Goal: Task Accomplishment & Management: Manage account settings

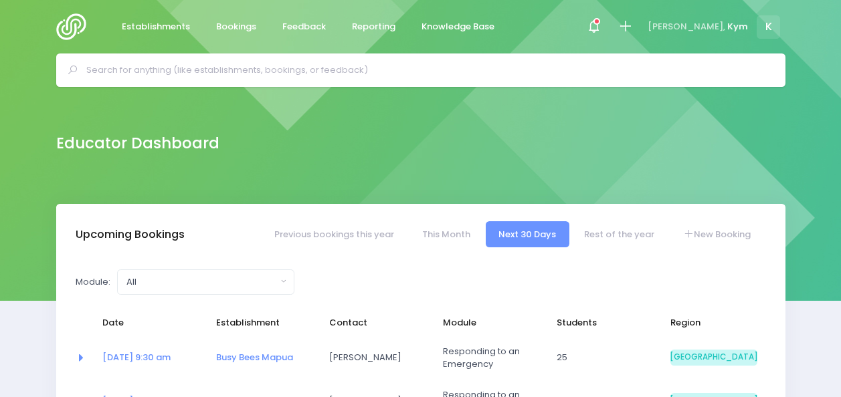
select select "5"
click at [600, 19] on icon at bounding box center [596, 21] width 7 height 7
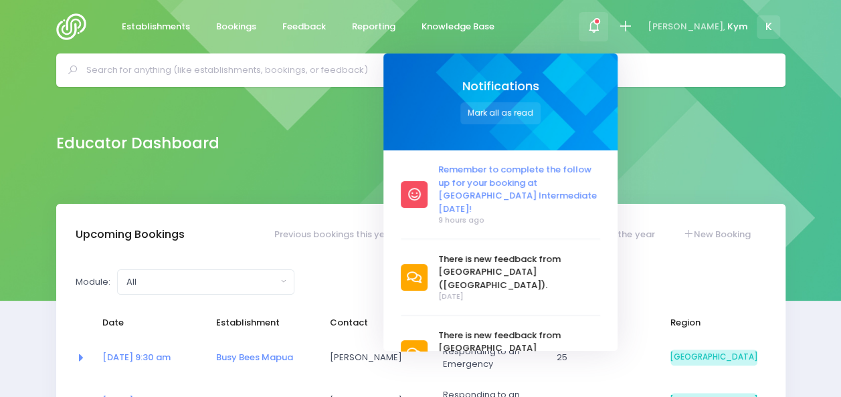
click at [554, 193] on span "Remember to complete the follow up for your booking at [GEOGRAPHIC_DATA] Interm…" at bounding box center [519, 189] width 162 height 52
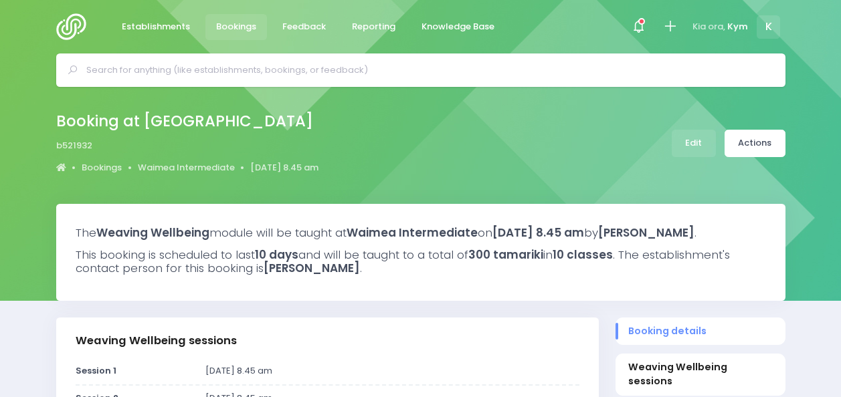
select select "5"
click at [743, 142] on link "Actions" at bounding box center [754, 143] width 61 height 27
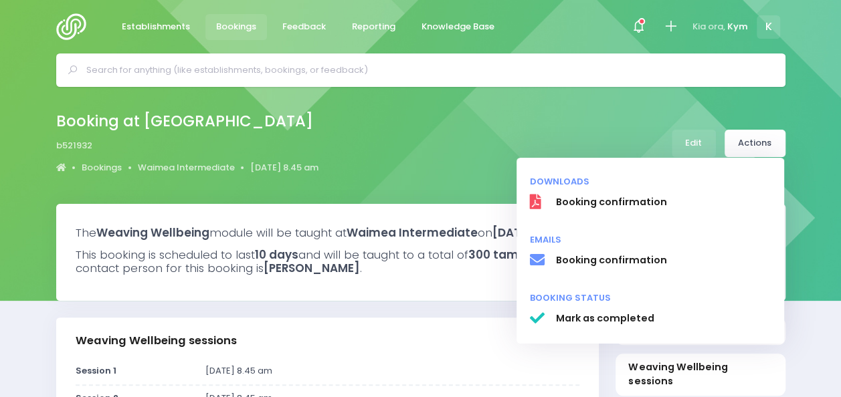
click at [614, 127] on div "Booking at Waimea Intermediate b521932 Bookings Waimea Intermediate 15 July 202…" at bounding box center [420, 143] width 762 height 70
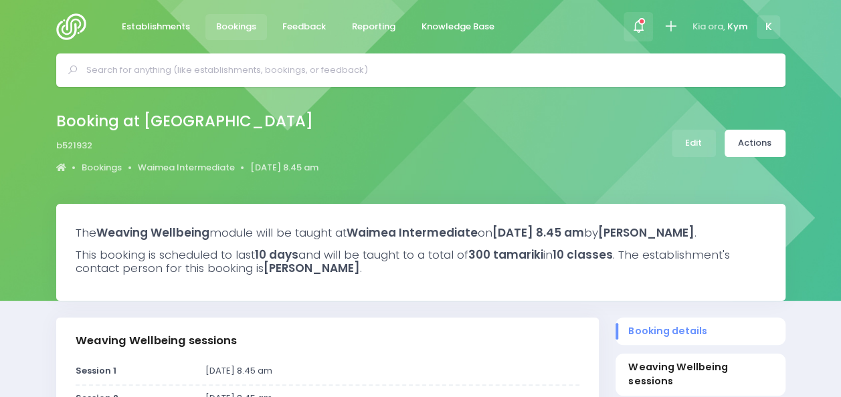
click at [635, 23] on icon at bounding box center [638, 26] width 15 height 15
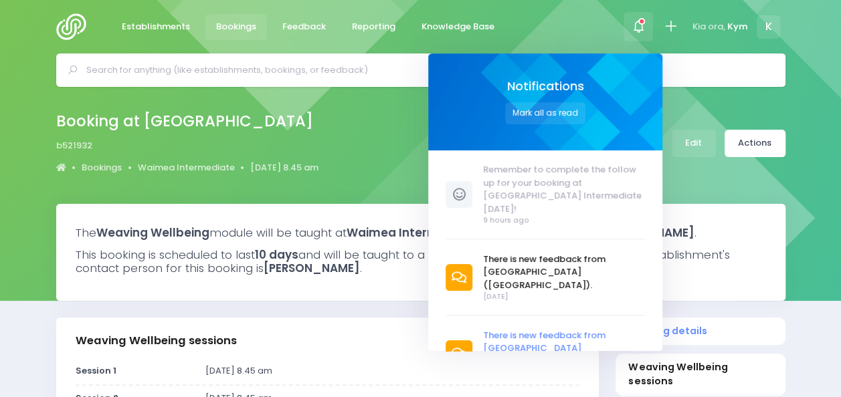
click at [515, 329] on span "There is new feedback from [GEOGRAPHIC_DATA] ([GEOGRAPHIC_DATA])." at bounding box center [564, 348] width 162 height 39
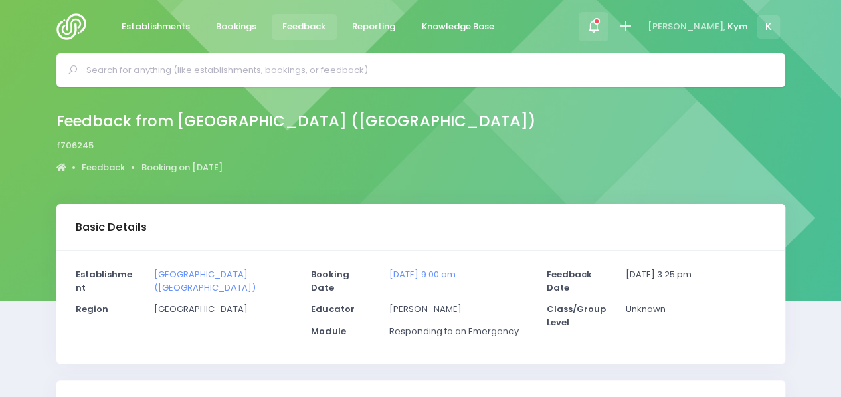
click at [608, 23] on div at bounding box center [593, 27] width 30 height 30
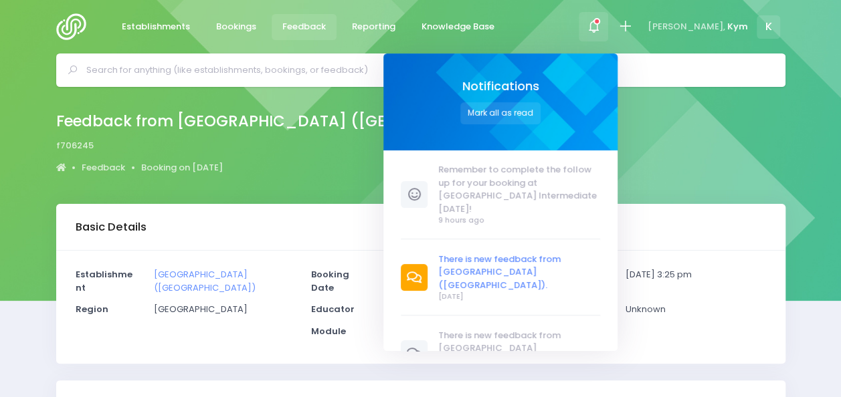
click at [534, 253] on span "There is new feedback from [GEOGRAPHIC_DATA] ([GEOGRAPHIC_DATA])." at bounding box center [519, 272] width 162 height 39
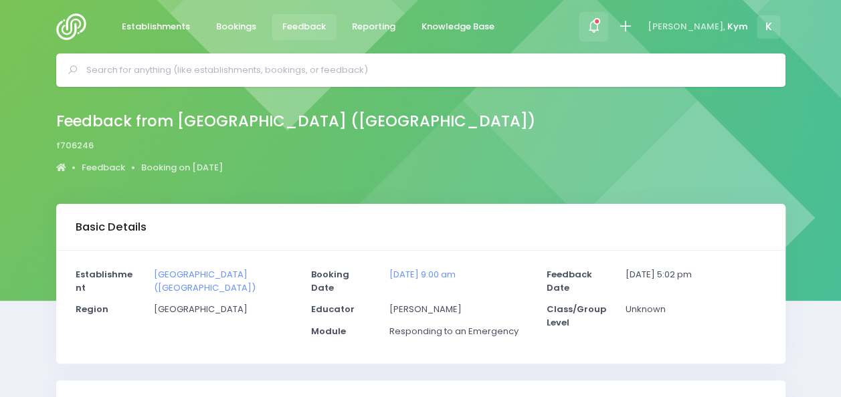
click at [601, 30] on icon at bounding box center [593, 26] width 15 height 15
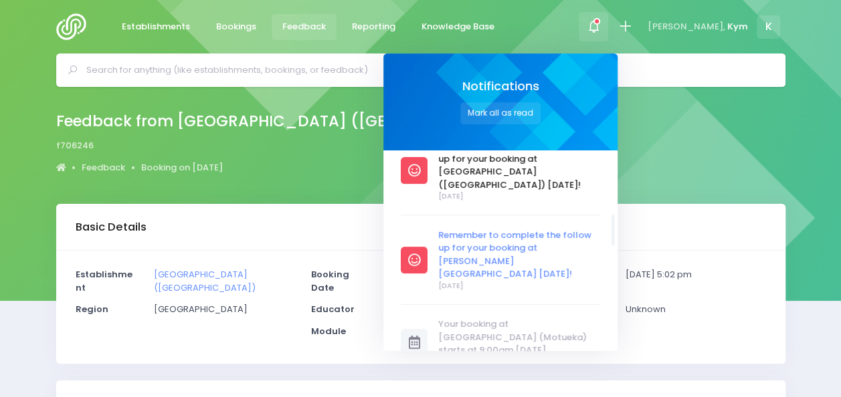
scroll to position [408, 0]
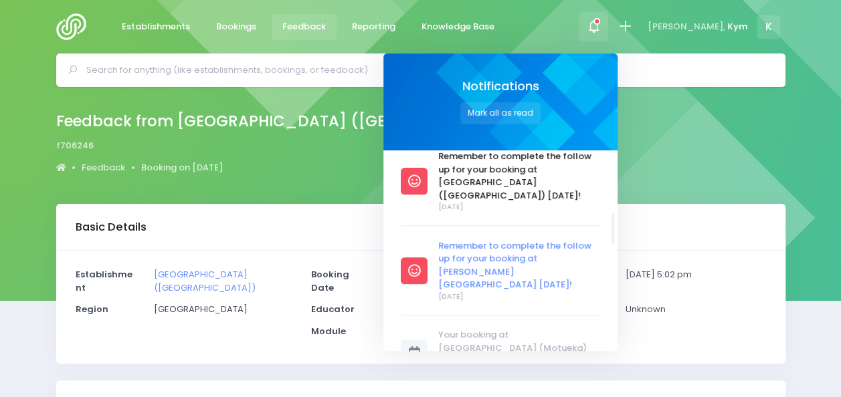
click at [590, 239] on span "Remember to complete the follow up for your booking at [PERSON_NAME][GEOGRAPHIC…" at bounding box center [519, 265] width 162 height 52
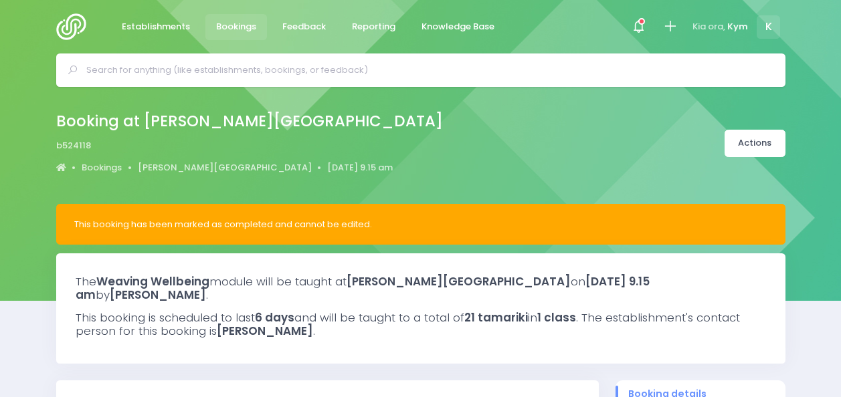
select select "5"
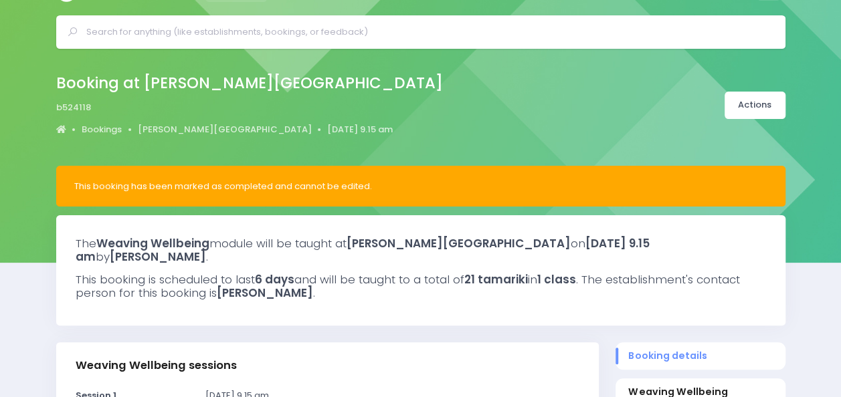
scroll to position [37, 0]
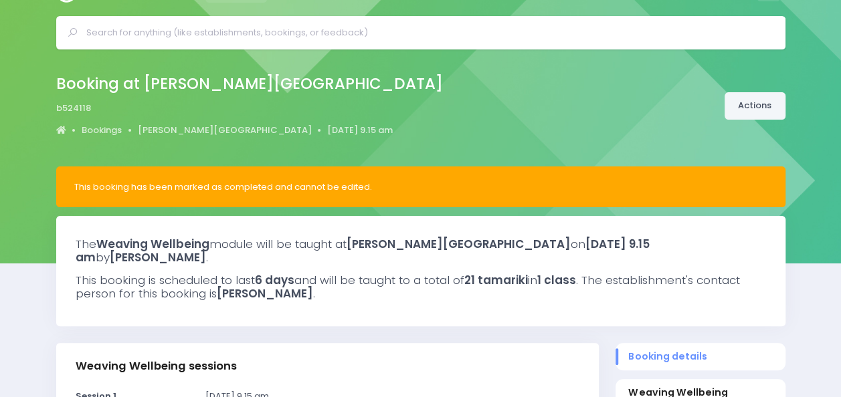
click at [752, 111] on link "Actions" at bounding box center [754, 105] width 61 height 27
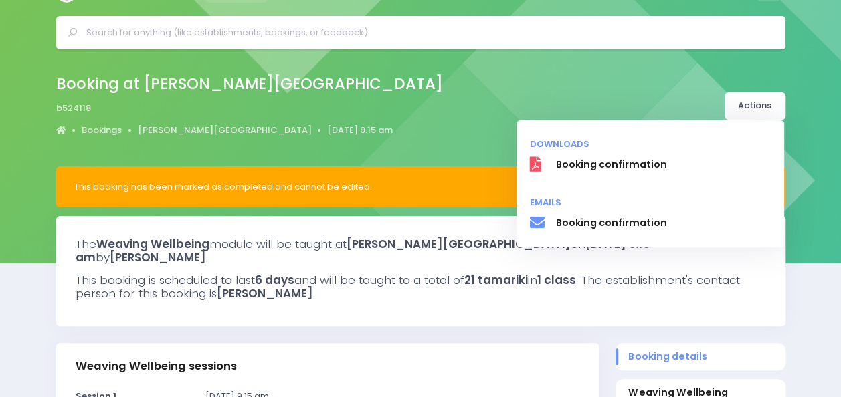
click at [804, 49] on div "Booking at Mahana School b524118 Bookings Mahana School 3 November 2025 9.15 am" at bounding box center [420, 107] width 841 height 117
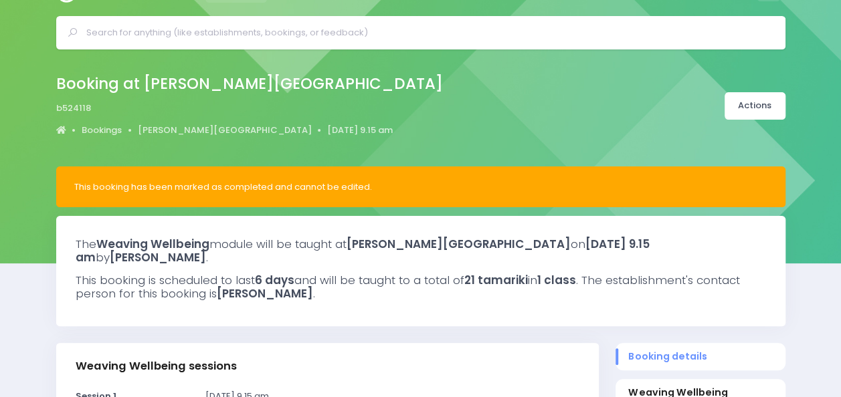
scroll to position [0, 0]
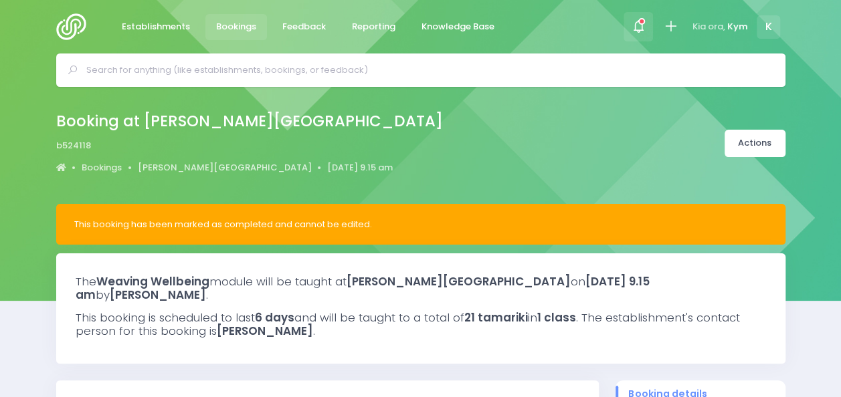
click at [639, 24] on icon at bounding box center [638, 26] width 15 height 15
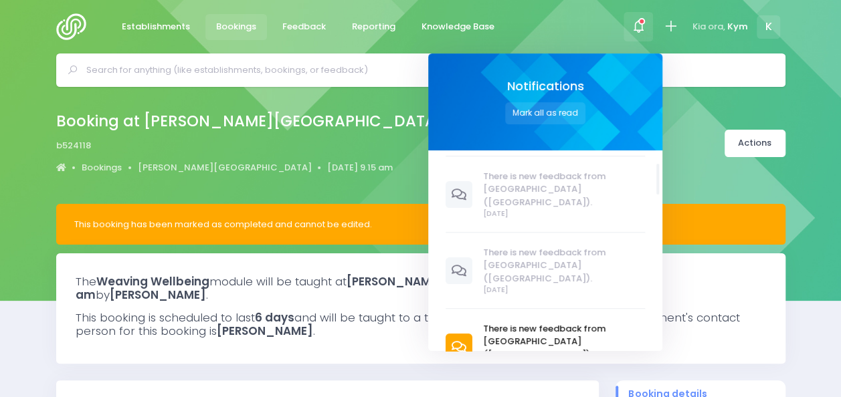
scroll to position [84, 0]
click at [508, 322] on span "There is new feedback from [GEOGRAPHIC_DATA] ([GEOGRAPHIC_DATA])." at bounding box center [564, 341] width 162 height 39
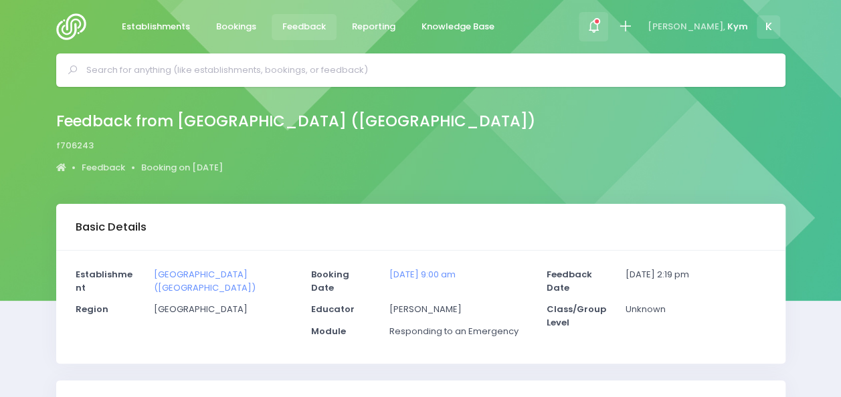
click at [594, 25] on span at bounding box center [593, 26] width 3 height 3
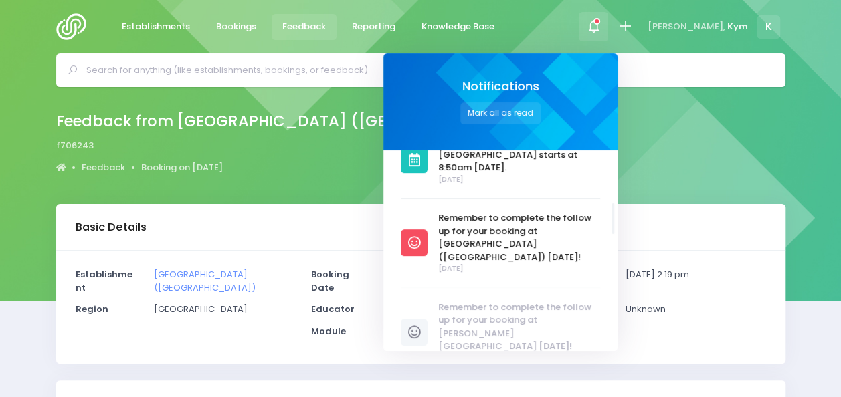
scroll to position [346, 0]
click at [734, 139] on div "Feedback from Parklands School (Motueka) f706243 Feedback Booking on 8 Septembe…" at bounding box center [420, 143] width 762 height 70
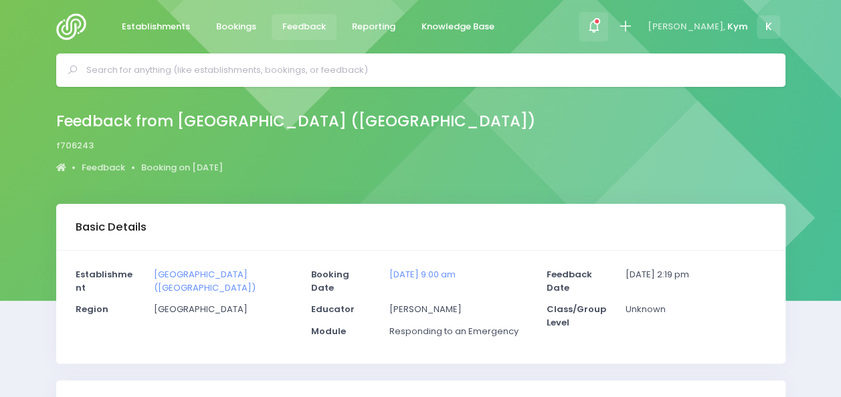
click at [608, 24] on div at bounding box center [593, 27] width 30 height 30
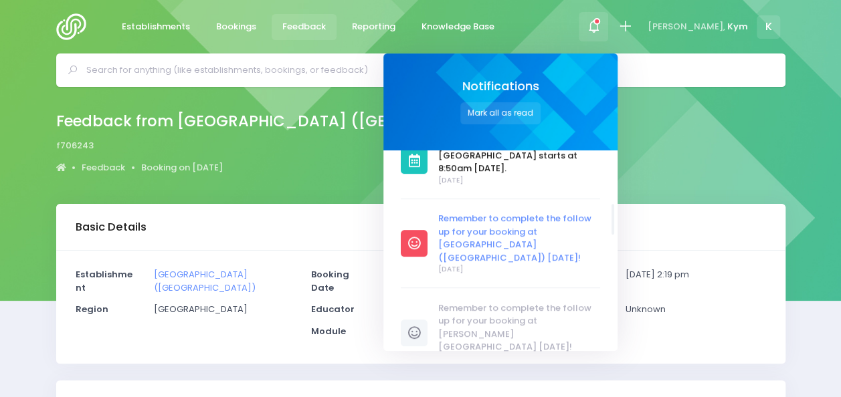
click at [568, 212] on span "Remember to complete the follow up for your booking at [GEOGRAPHIC_DATA] ([GEOG…" at bounding box center [519, 238] width 162 height 52
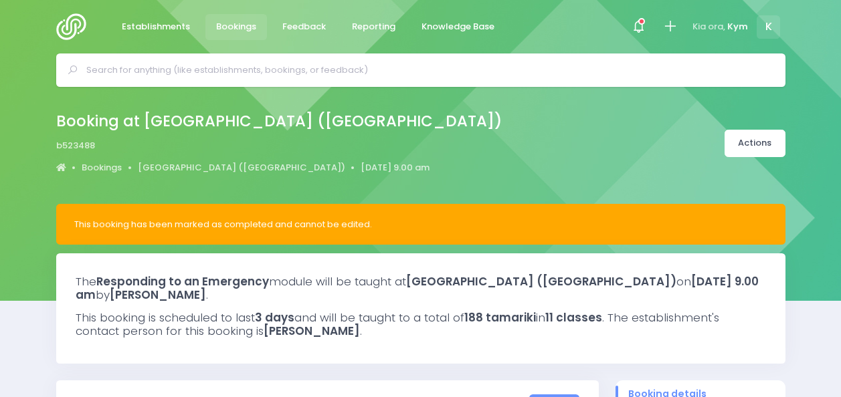
select select "5"
click at [782, 136] on link "Actions" at bounding box center [754, 143] width 61 height 27
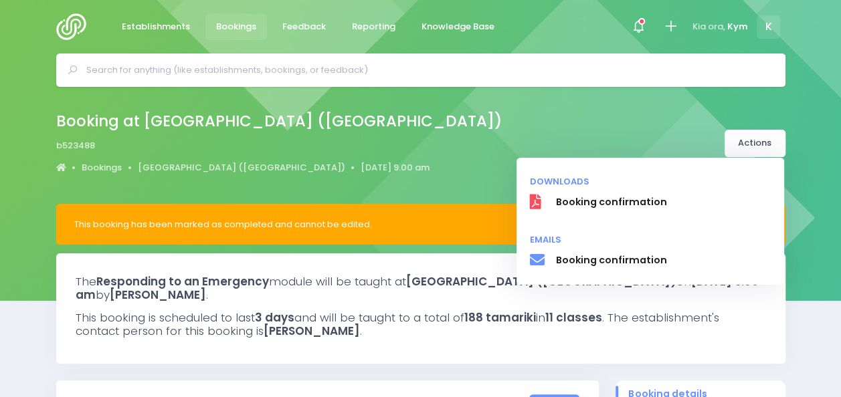
click at [818, 108] on div "Booking at Parklands School (Motueka) b523488 Bookings Parklands School (Motuek…" at bounding box center [420, 145] width 841 height 117
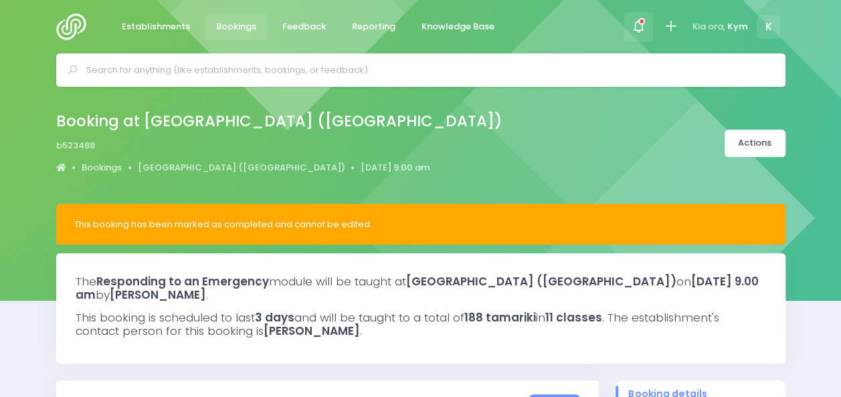
click at [639, 25] on span at bounding box center [638, 26] width 3 height 3
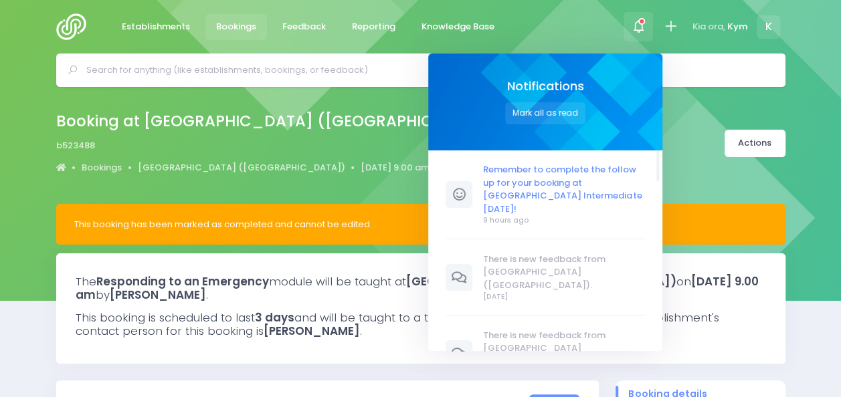
click at [580, 184] on span "Remember to complete the follow up for your booking at [GEOGRAPHIC_DATA] Interm…" at bounding box center [564, 189] width 162 height 52
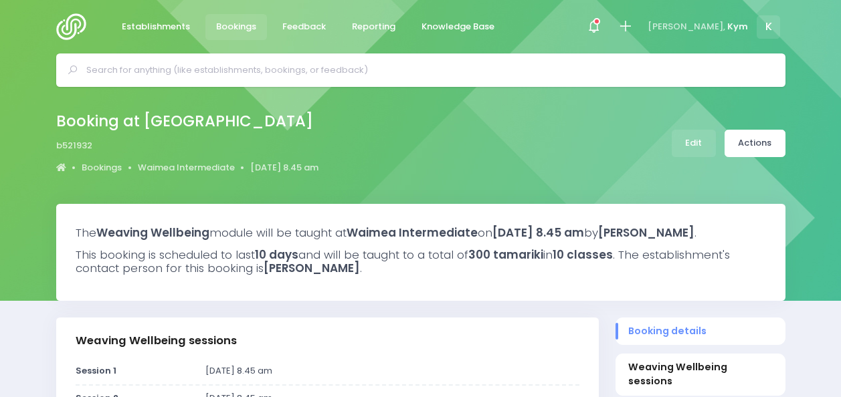
select select "5"
click at [760, 144] on link "Actions" at bounding box center [754, 143] width 61 height 27
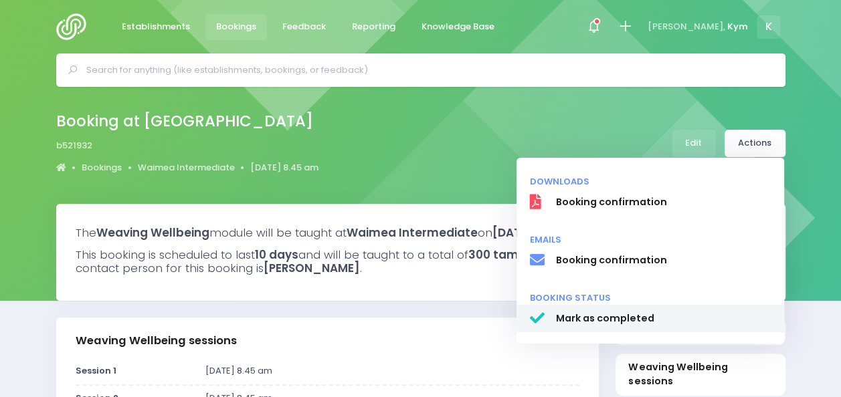
click at [582, 322] on span "Mark as completed" at bounding box center [662, 319] width 215 height 14
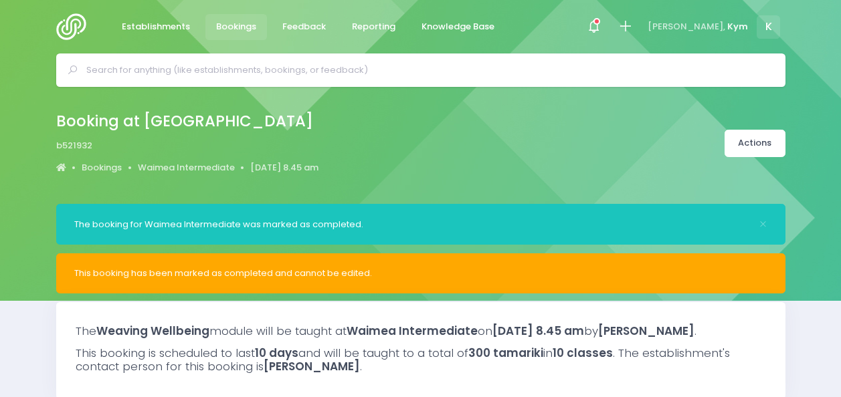
select select "5"
click at [752, 141] on link "Actions" at bounding box center [754, 143] width 61 height 27
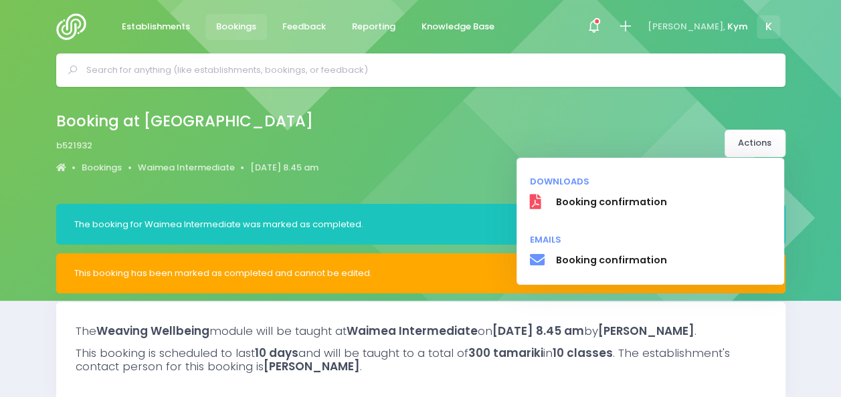
click at [654, 92] on div "Booking at Waimea Intermediate b521932 Bookings Waimea Intermediate 15 July 202…" at bounding box center [420, 145] width 841 height 117
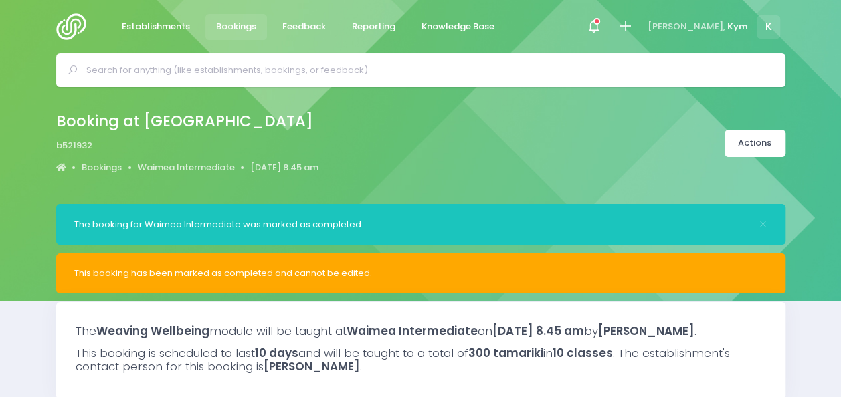
click at [66, 32] on img at bounding box center [75, 26] width 38 height 27
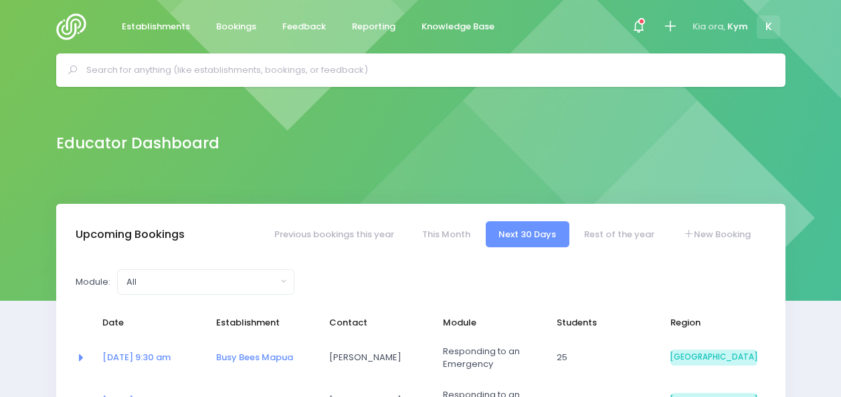
select select "5"
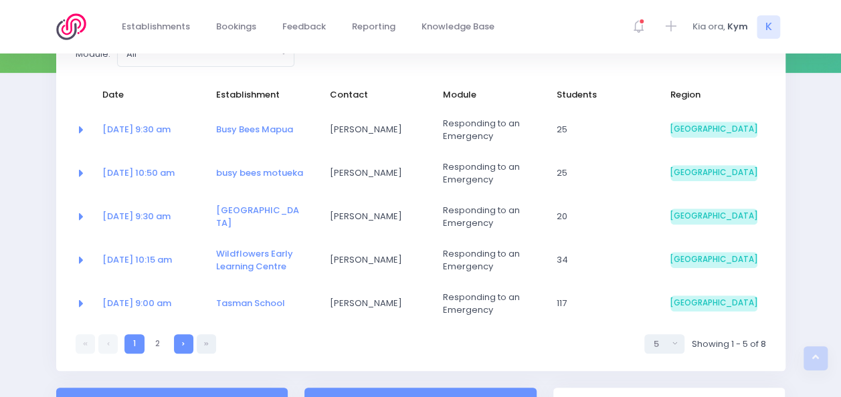
click at [175, 335] on link at bounding box center [183, 343] width 19 height 19
select select "5"
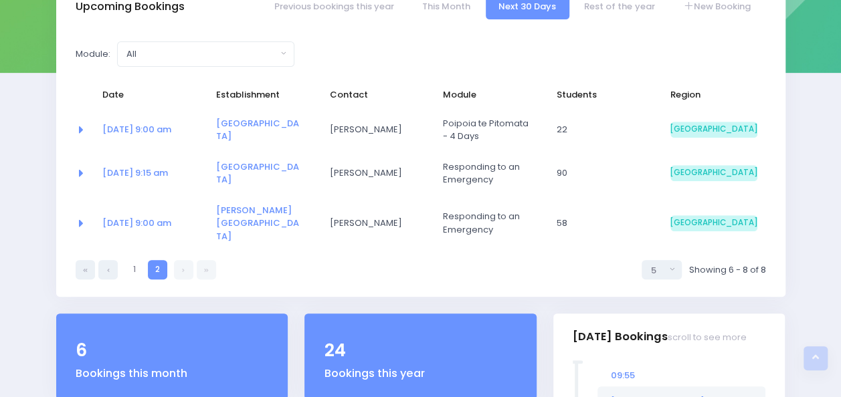
scroll to position [82, 0]
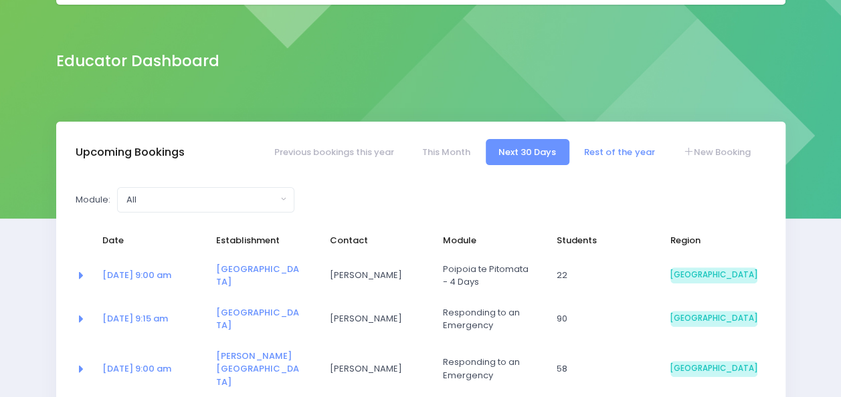
click at [614, 152] on link "Rest of the year" at bounding box center [619, 152] width 96 height 26
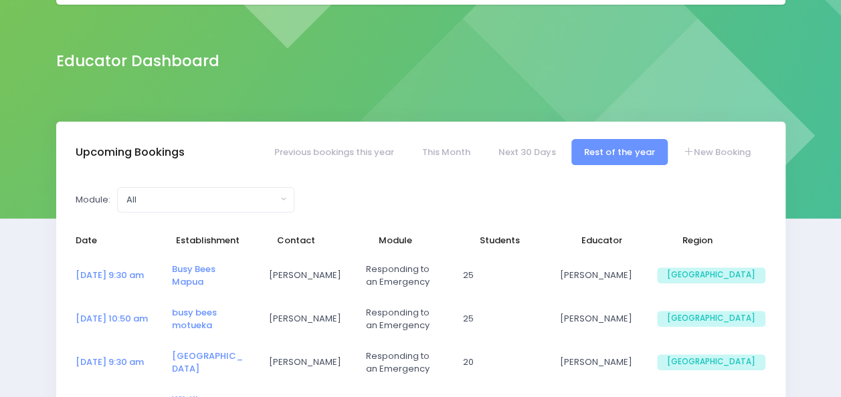
select select "5"
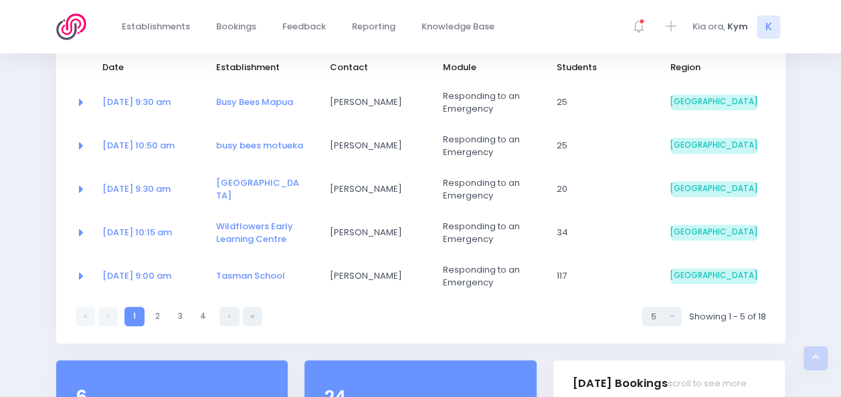
scroll to position [257, 0]
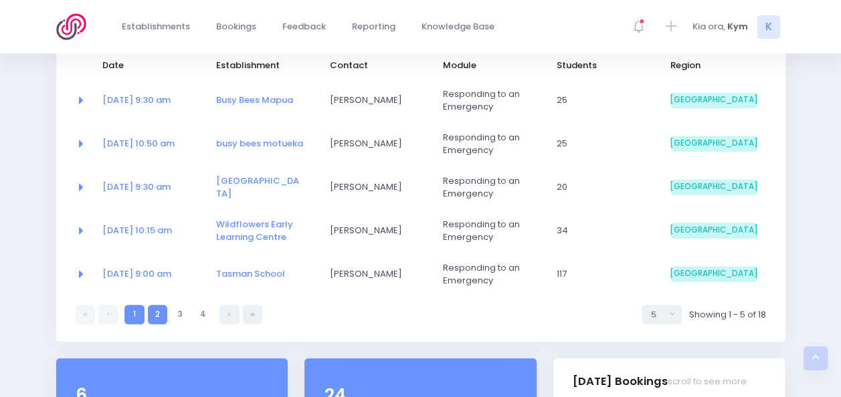
click at [156, 318] on link "2" at bounding box center [157, 314] width 19 height 19
select select "5"
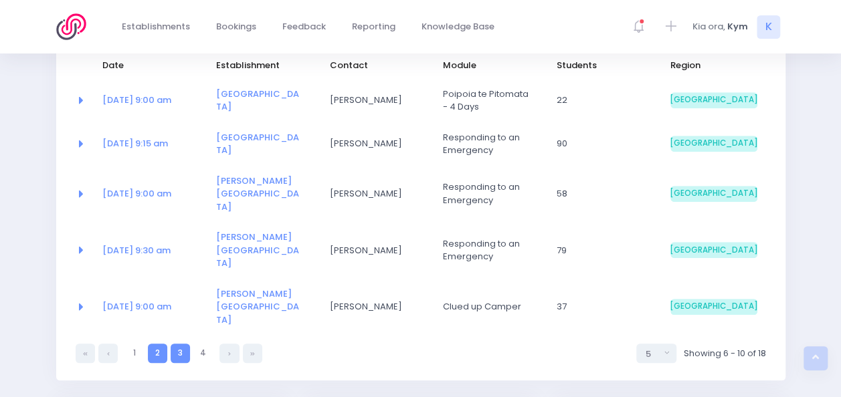
click at [181, 344] on link "3" at bounding box center [180, 353] width 19 height 19
select select "5"
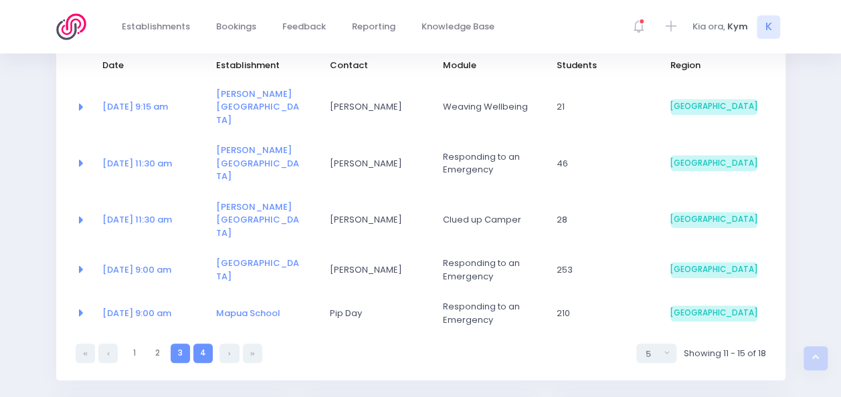
click at [198, 344] on link "4" at bounding box center [202, 353] width 19 height 19
select select "5"
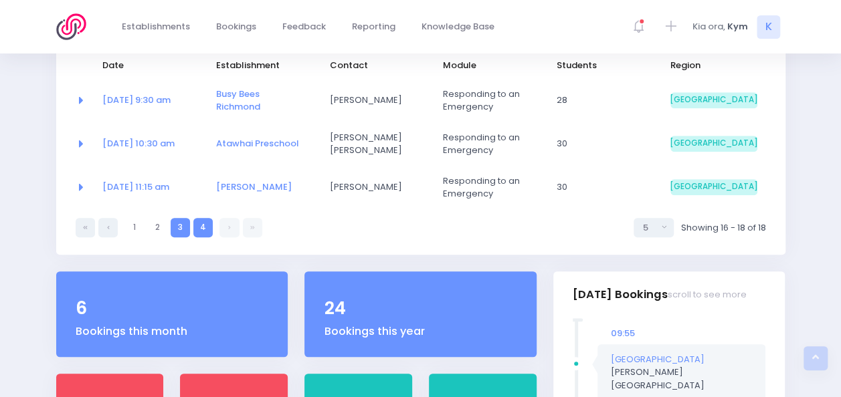
click at [179, 227] on link "3" at bounding box center [180, 227] width 19 height 19
select select "5"
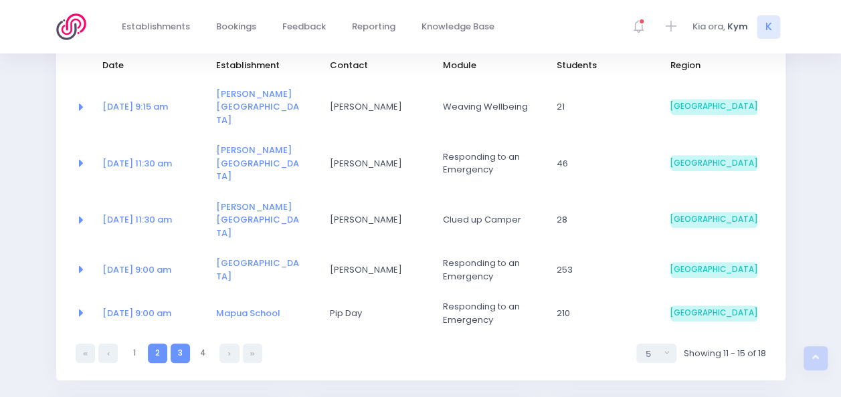
click at [150, 344] on link "2" at bounding box center [157, 353] width 19 height 19
select select "5"
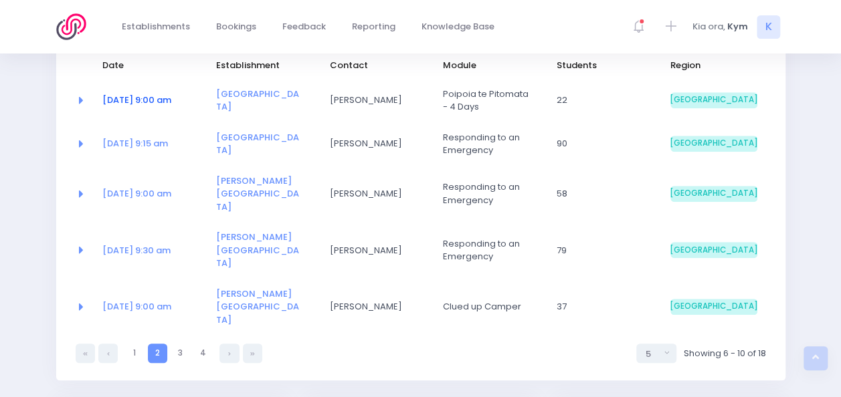
click at [149, 99] on link "08 Oct at 9:00 am" at bounding box center [136, 100] width 69 height 13
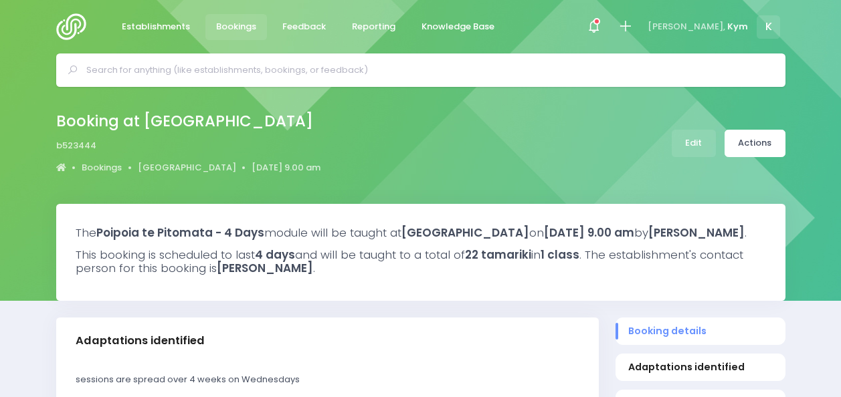
select select "5"
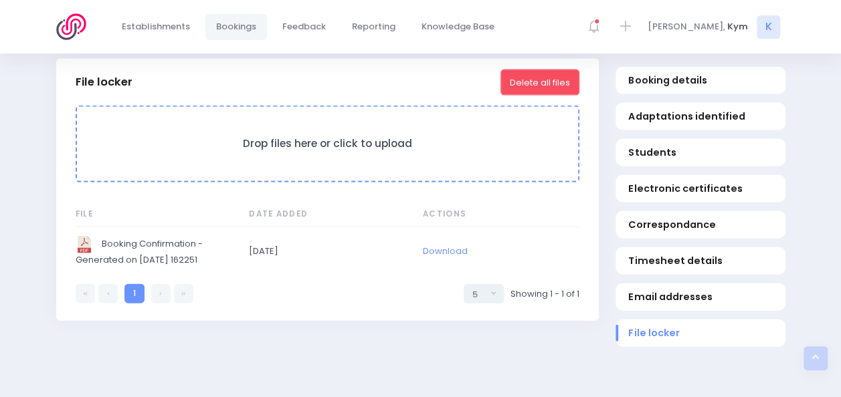
scroll to position [1297, 0]
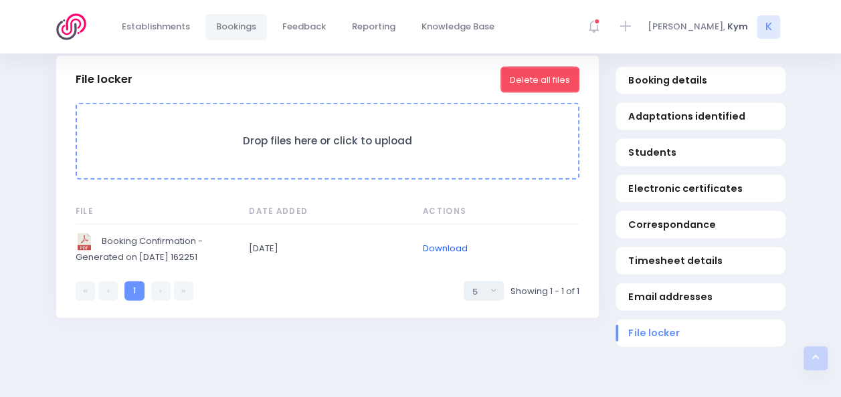
click at [442, 255] on link "Download" at bounding box center [445, 248] width 45 height 13
